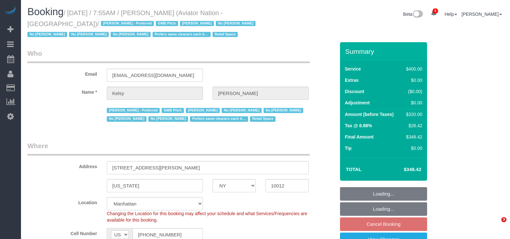
select select "NY"
select select "2"
select select "150"
select select "number:89"
select select "number:90"
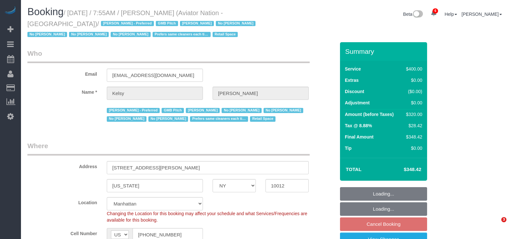
select select "number:15"
select select "number:5"
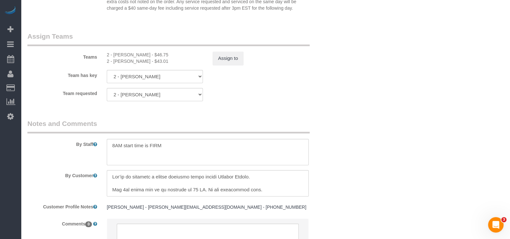
scroll to position [766, 0]
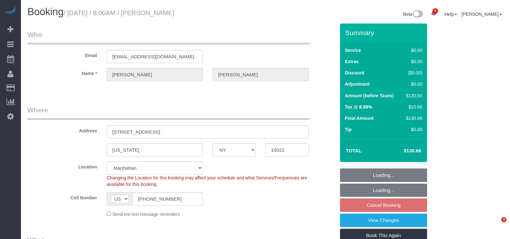
select select "NY"
select select "spot1"
select select "number:56"
select select "number:75"
select select "number:15"
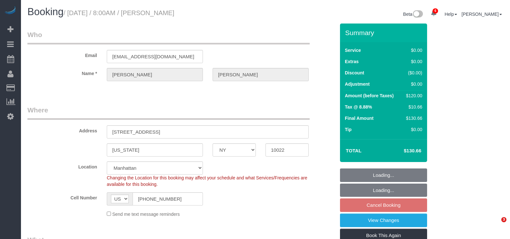
select select "number:5"
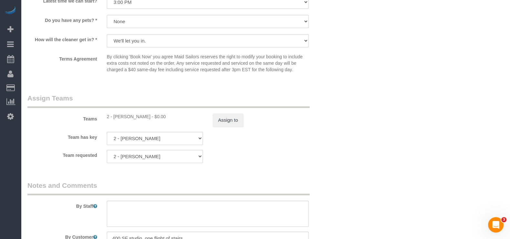
scroll to position [766, 0]
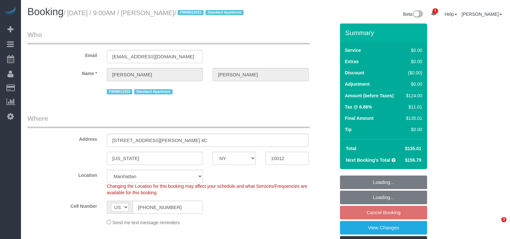
select select "NY"
select select "1"
select select "spot2"
select select "number:89"
select select "number:90"
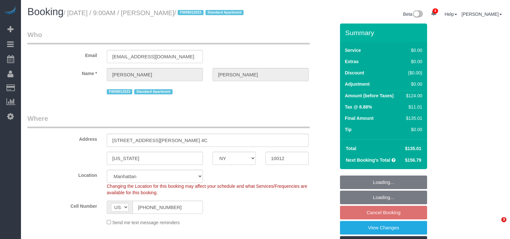
select select "number:15"
select select "number:5"
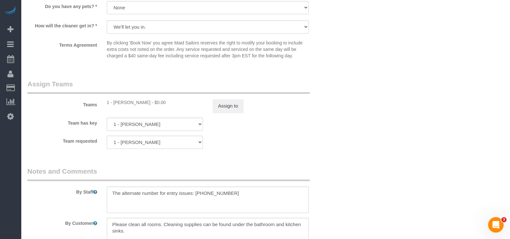
scroll to position [806, 0]
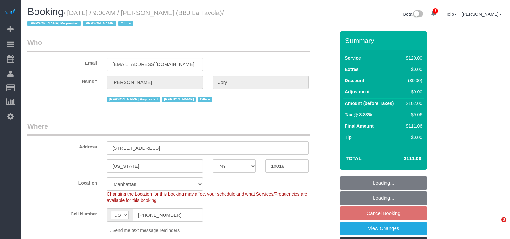
select select "NY"
select select "90"
select select "spot2"
select select "number:89"
select select "number:90"
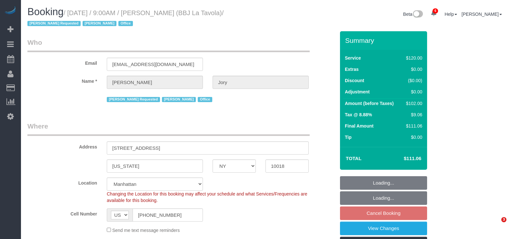
select select "number:15"
select select "number:7"
select select "number:21"
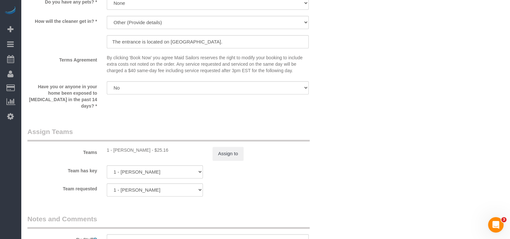
scroll to position [645, 0]
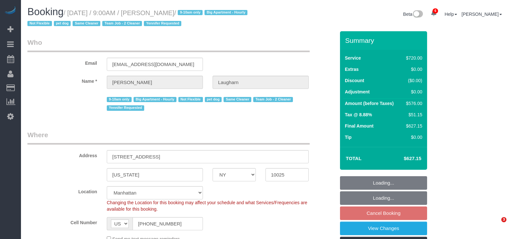
select select "NY"
select select "2"
select select "270"
select select "spot2"
select select "number:89"
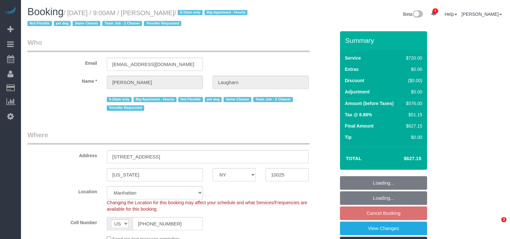
select select "number:70"
select select "number:13"
select select "number:6"
select select "spot61"
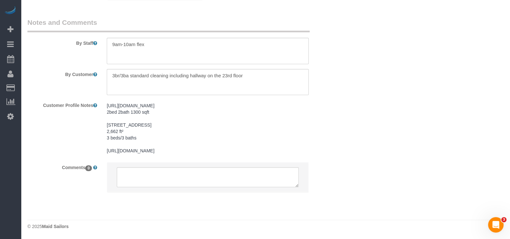
scroll to position [837, 0]
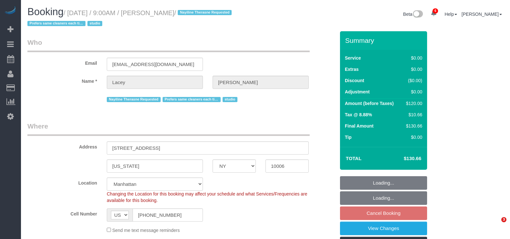
select select "NY"
select select "string:stripe-pm_1QnwjA4VGloSiKo7h3HCAQgS"
select select "spot2"
select select "number:61"
select select "number:77"
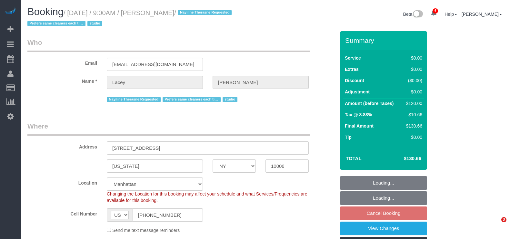
select select "number:15"
select select "number:5"
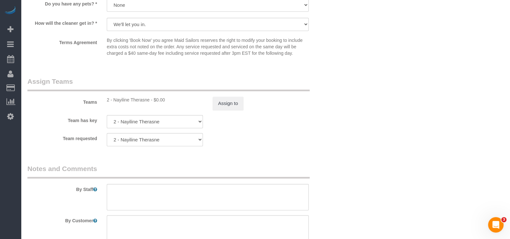
scroll to position [806, 0]
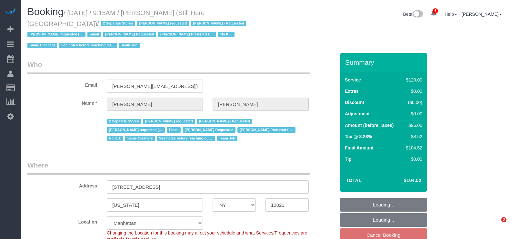
select select "NY"
select select "90"
select select "string:stripe-pm_1Oyz8t4VGloSiKo71skqOF54"
select select "number:89"
select select "number:90"
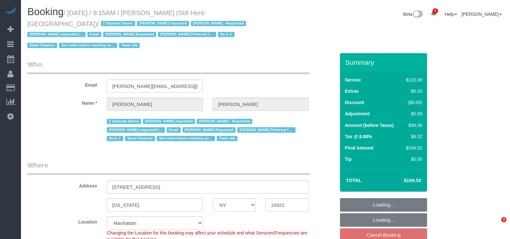
select select "number:15"
select select "number:5"
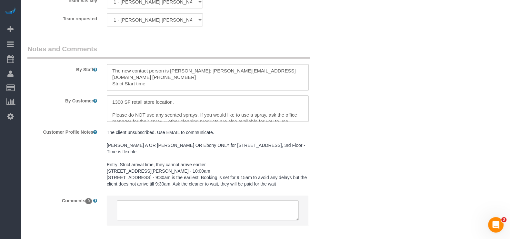
scroll to position [847, 0]
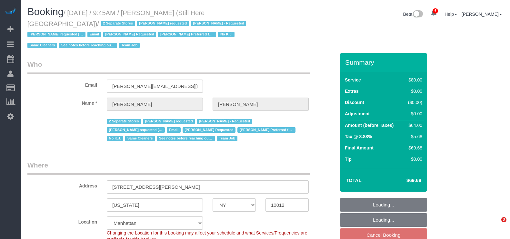
select select "NY"
select select "string:stripe-pm_1Oyz8t4VGloSiKo71skqOF54"
select select "number:89"
select select "number:90"
select select "number:15"
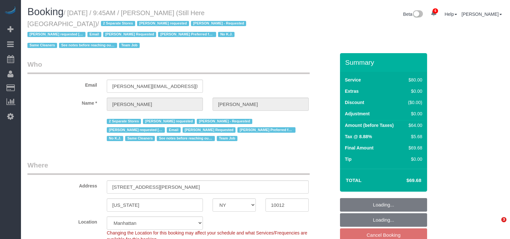
select select "number:5"
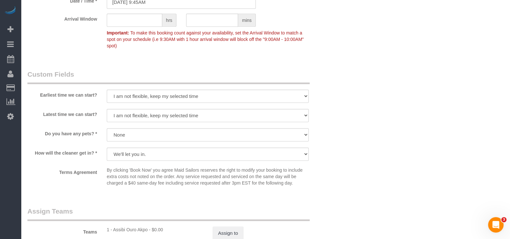
scroll to position [726, 0]
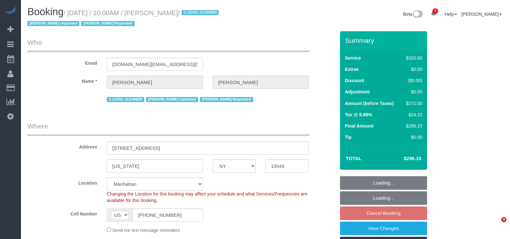
select select "NY"
select select "240"
select select "spot2"
select select "number:89"
select select "number:90"
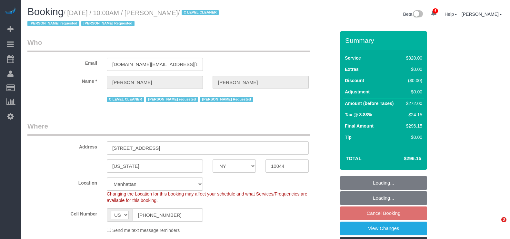
select select "number:15"
select select "number:5"
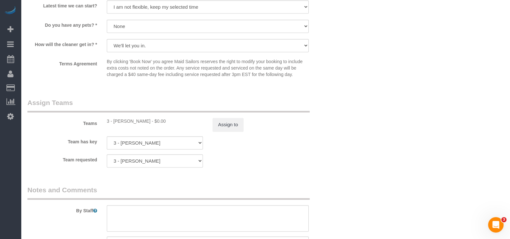
scroll to position [726, 0]
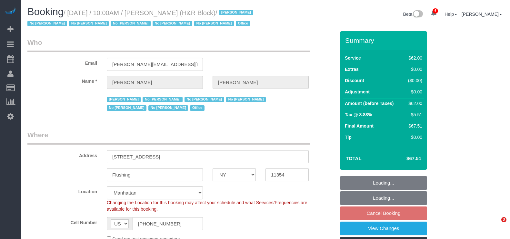
select select "NY"
select select "string:paypal"
select select "spot2"
select select "number:89"
select select "number:90"
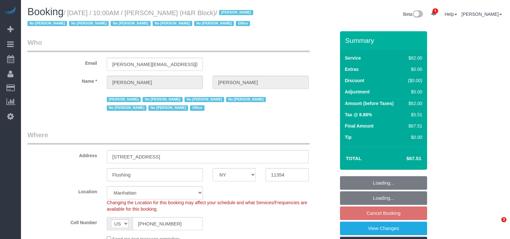
select select "number:15"
select select "number:7"
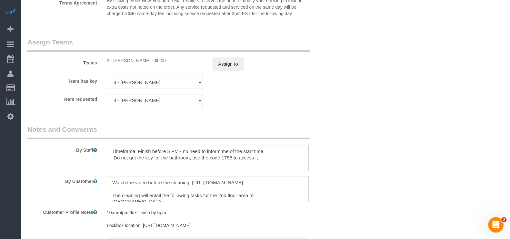
scroll to position [726, 0]
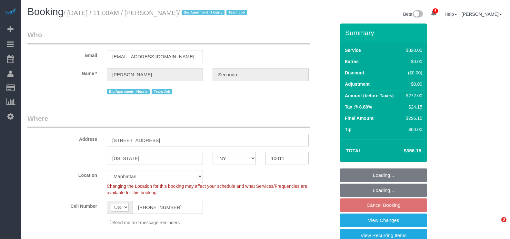
select select "NY"
select select "spot2"
select select "number:89"
select select "number:90"
select select "number:15"
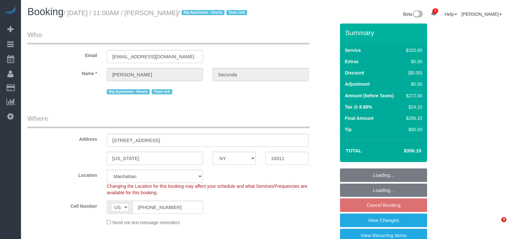
select select "number:6"
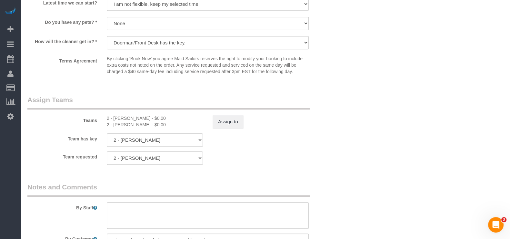
scroll to position [645, 0]
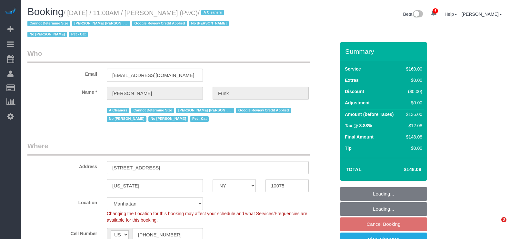
select select "NY"
select select "spot2"
select select "number:57"
select select "number:71"
select select "number:14"
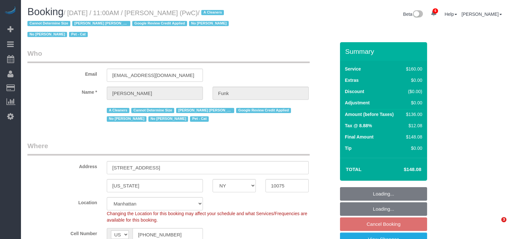
select select "number:5"
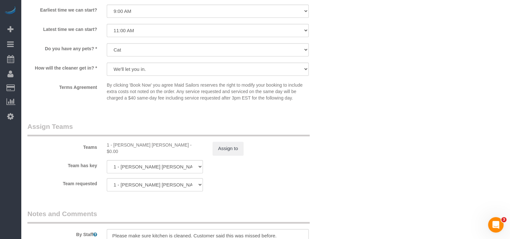
scroll to position [766, 0]
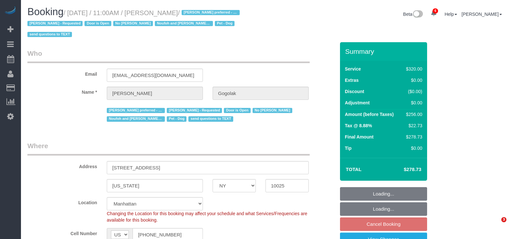
select select "NY"
select select "240"
select select "string:stripe-pm_1RfNyY4VGloSiKo7jWnzrFGY"
select select "number:58"
select select "number:76"
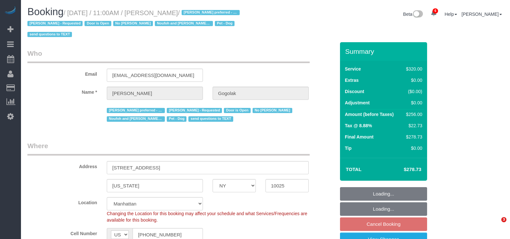
select select "number:13"
select select "number:5"
select select "spot2"
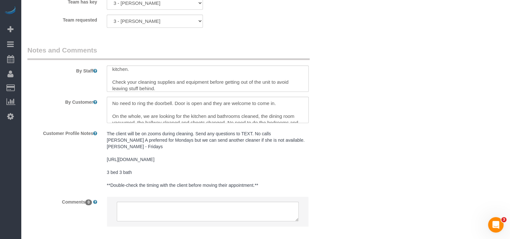
scroll to position [77, 0]
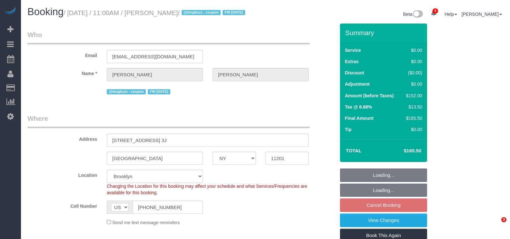
select select "NY"
select select "2"
select select "number:89"
select select "number:90"
select select "number:15"
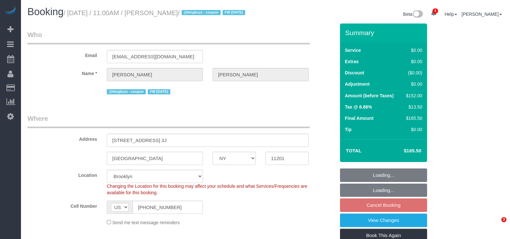
select select "number:6"
select select "spot4"
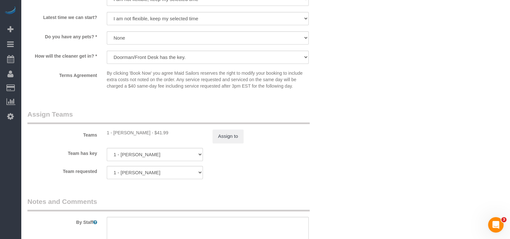
scroll to position [766, 0]
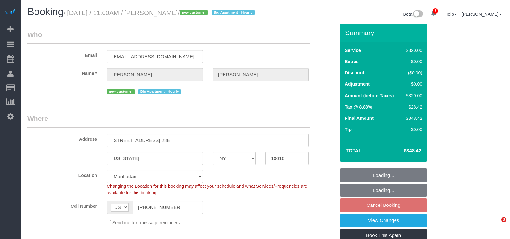
select select "NY"
select select "240"
select select "spot2"
select select "number:89"
select select "number:90"
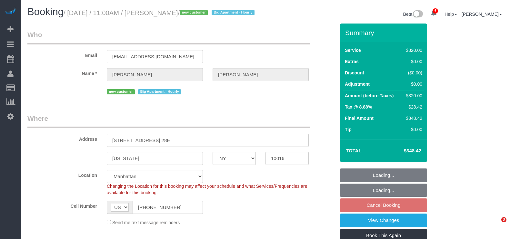
select select "number:15"
select select "number:5"
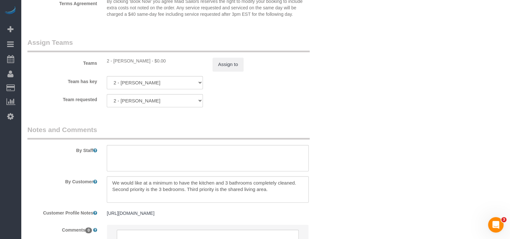
scroll to position [772, 0]
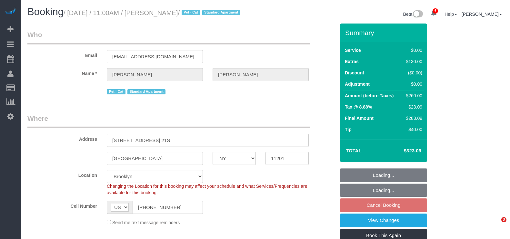
select select "NY"
select select "1"
select select "number:58"
select select "number:75"
select select "number:14"
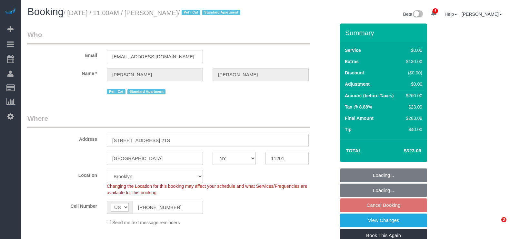
select select "number:6"
select select "spot64"
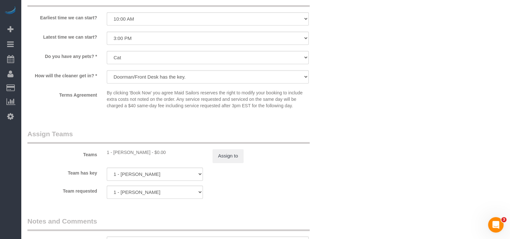
scroll to position [726, 0]
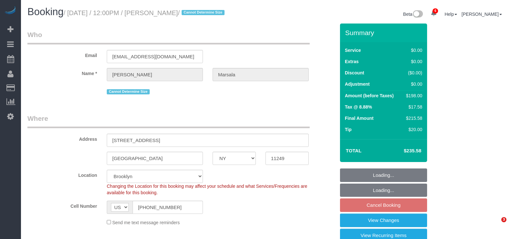
select select "NY"
select select "2"
select select "number:60"
select select "number:73"
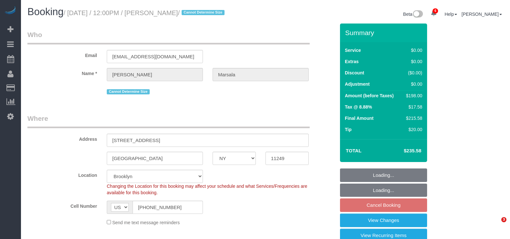
select select "number:15"
select select "number:5"
select select "spot65"
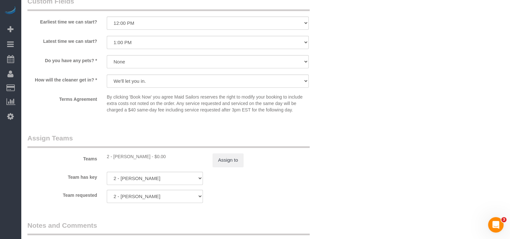
scroll to position [806, 0]
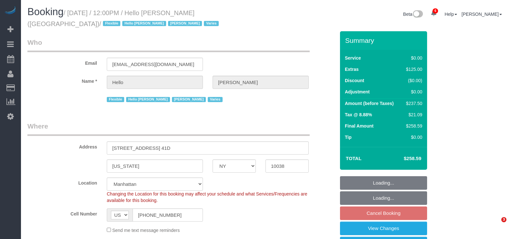
select select "NY"
select select "number:89"
select select "number:90"
select select "number:14"
select select "number:7"
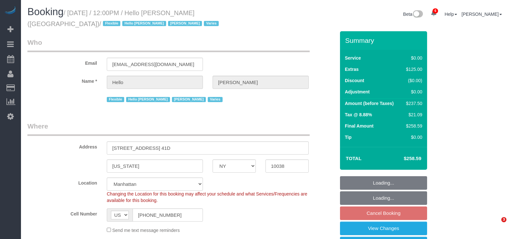
select select "spot61"
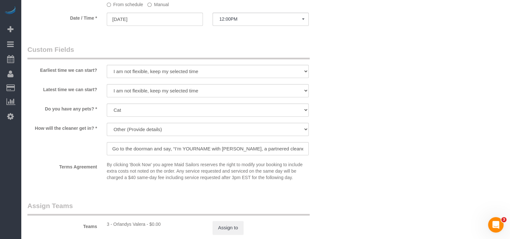
scroll to position [726, 0]
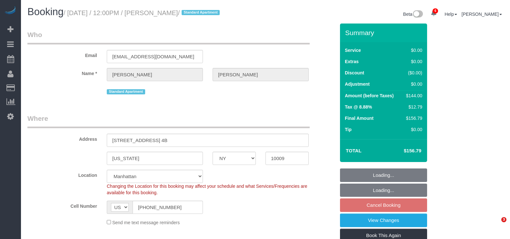
select select "NY"
select select "1"
select select "spot3"
select select "number:60"
select select "number:77"
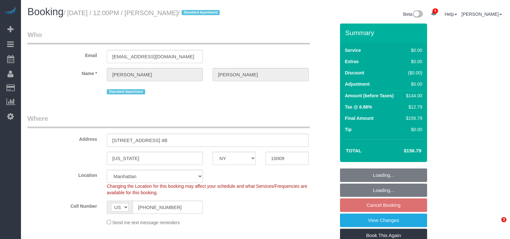
select select "number:15"
select select "number:5"
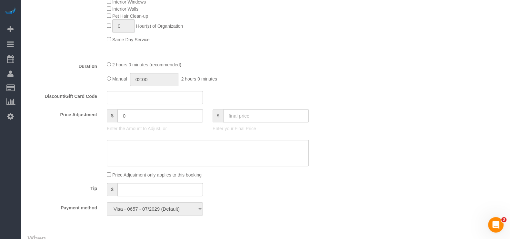
scroll to position [443, 0]
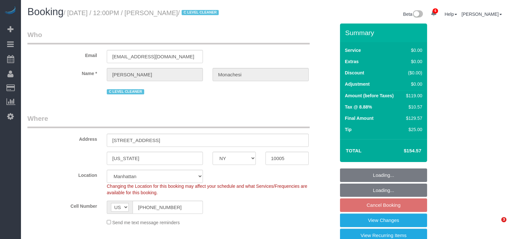
select select "NY"
select select "1"
select select "string:stripe-pm_1QlwZp4VGloSiKo7Aw8ONXaS"
select select "spot3"
select select "number:59"
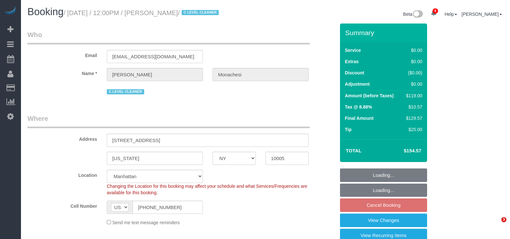
select select "number:76"
select select "number:15"
select select "number:6"
select select "number:21"
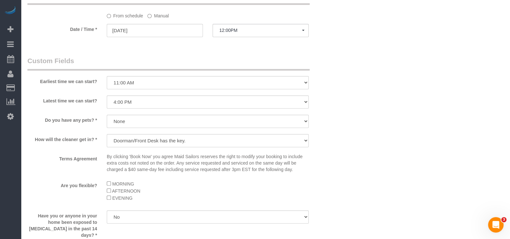
scroll to position [766, 0]
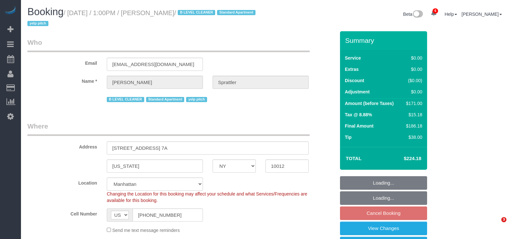
select select "NY"
select select "2"
select select "spot4"
select select "number:58"
select select "number:77"
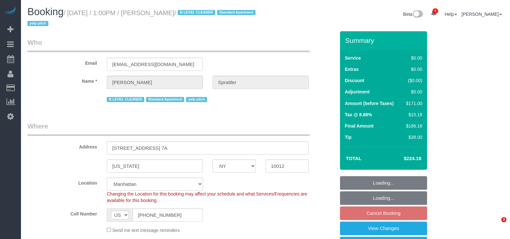
select select "number:15"
select select "number:5"
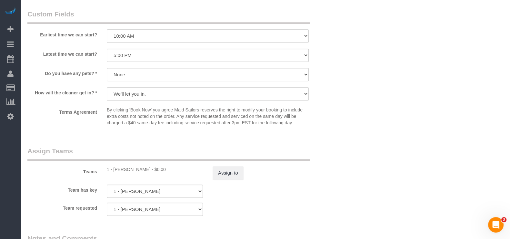
scroll to position [847, 0]
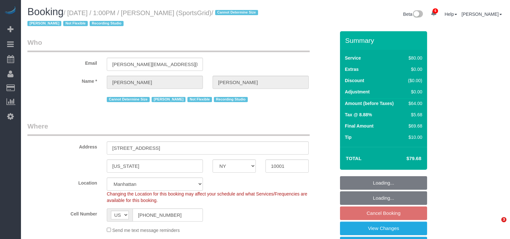
select select "NY"
select select "number:89"
select select "number:90"
select select "number:15"
select select "number:7"
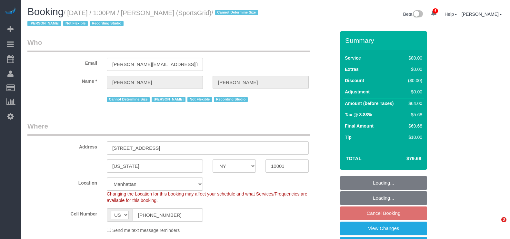
select select "number:21"
select select "object:1427"
select select "spot4"
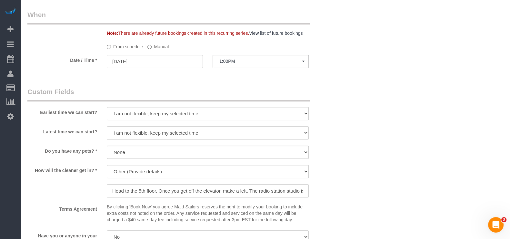
scroll to position [604, 0]
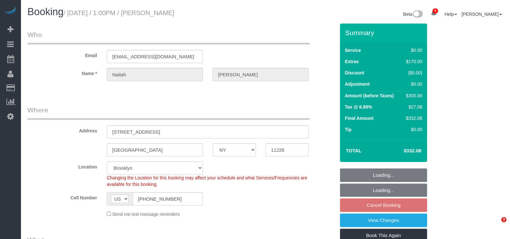
select select "NY"
select select "number:59"
select select "number:74"
select select "number:15"
select select "number:5"
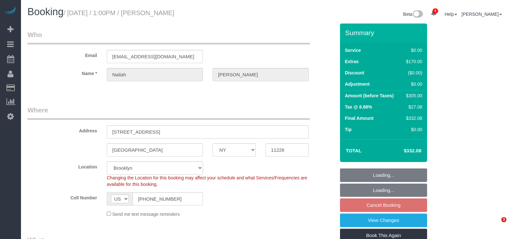
select select "spot66"
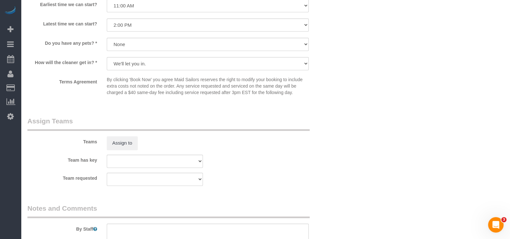
scroll to position [766, 0]
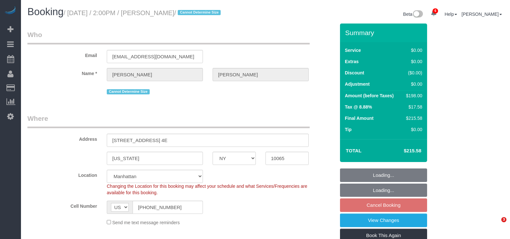
select select "NY"
select select "2"
select select "string:stripe-pm_1QpLAW4VGloSiKo7vCGtIfaz"
select select "number:58"
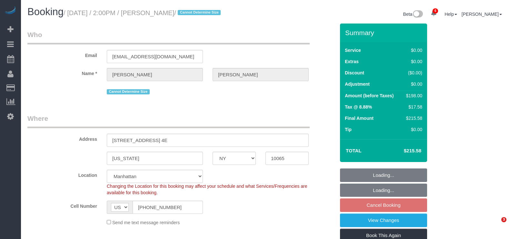
select select "number:76"
select select "number:15"
select select "number:5"
select select "spot63"
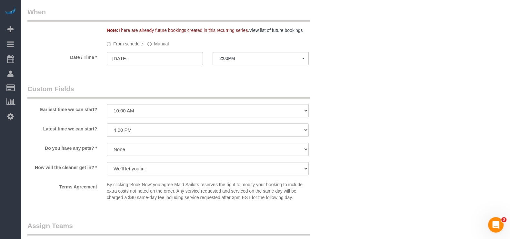
scroll to position [645, 0]
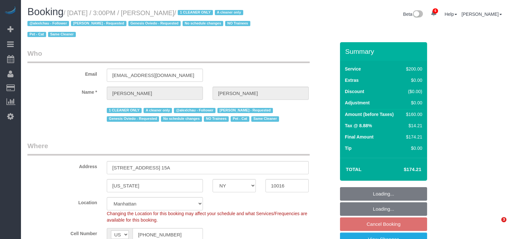
select select "NY"
select select "150"
select select "spot6"
select select "number:89"
select select "number:90"
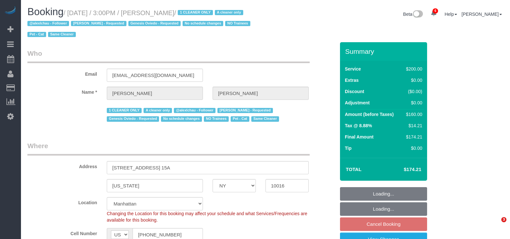
select select "number:14"
select select "number:5"
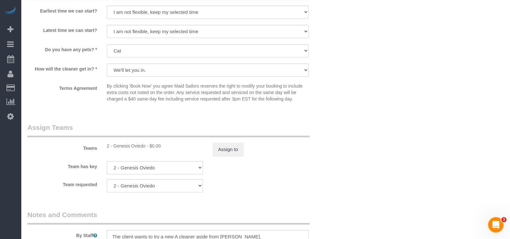
scroll to position [685, 0]
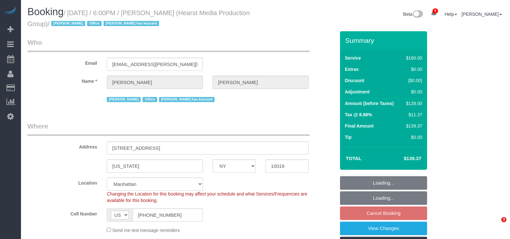
select select "NY"
select select "string:stripe-pm_1POn4N4VGloSiKo7I2MIPr2I"
select select "number:89"
select select "number:90"
select select "number:15"
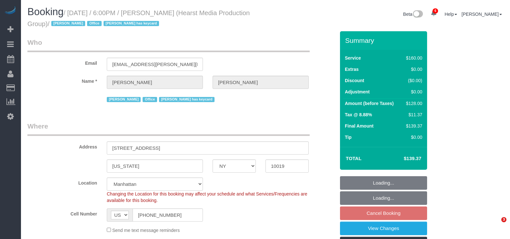
select select "number:7"
select select "spot9"
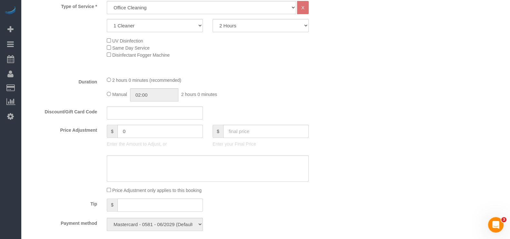
scroll to position [363, 0]
